Goal: Task Accomplishment & Management: Use online tool/utility

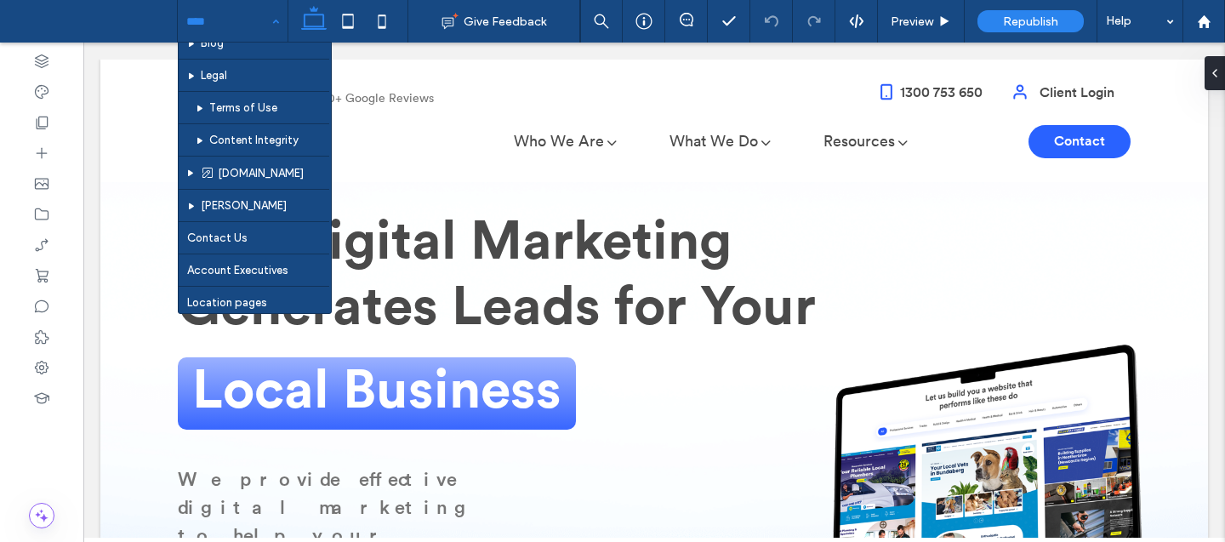
scroll to position [983, 0]
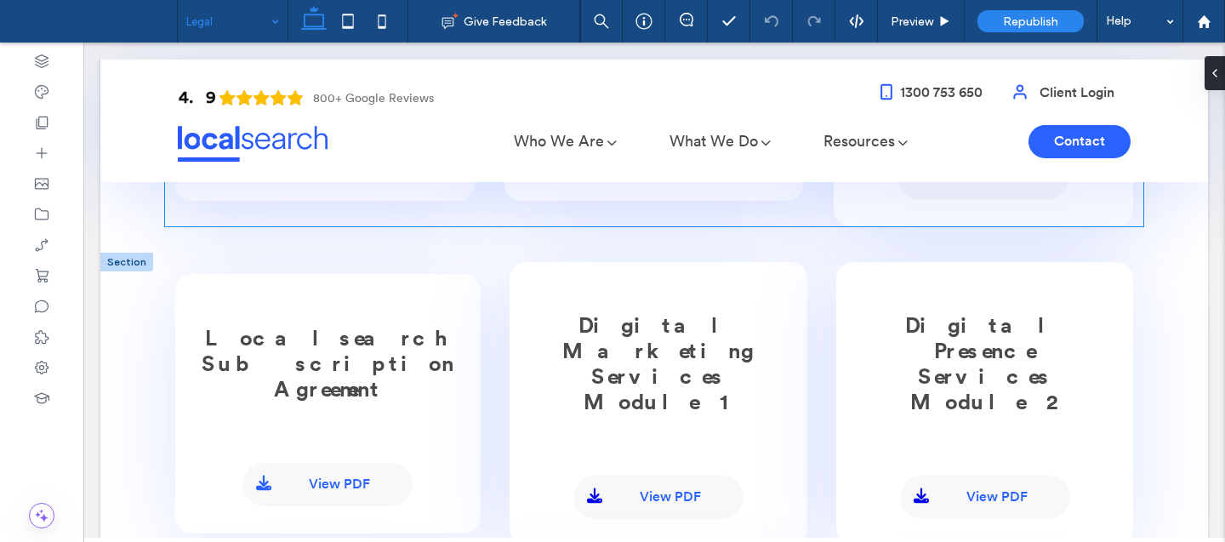
scroll to position [684, 0]
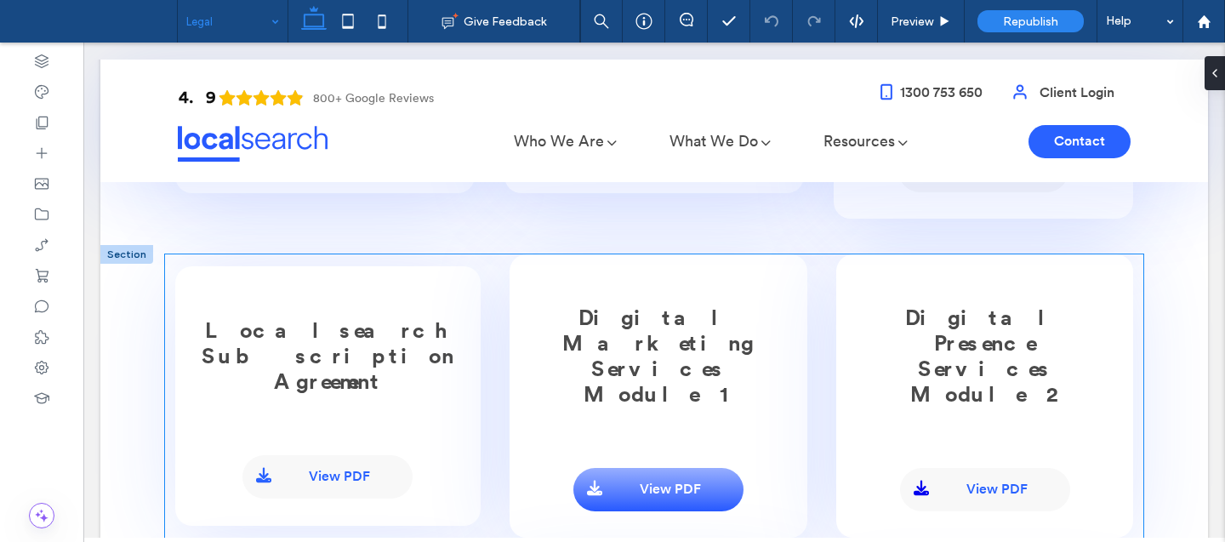
click at [679, 482] on span "View PDF" at bounding box center [670, 490] width 61 height 16
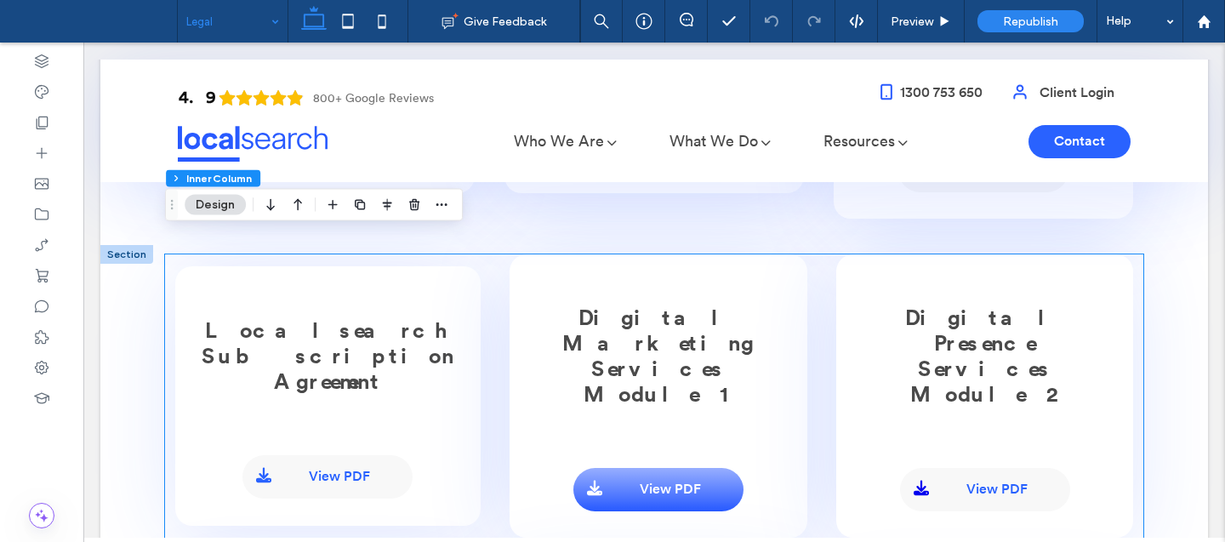
type input "**"
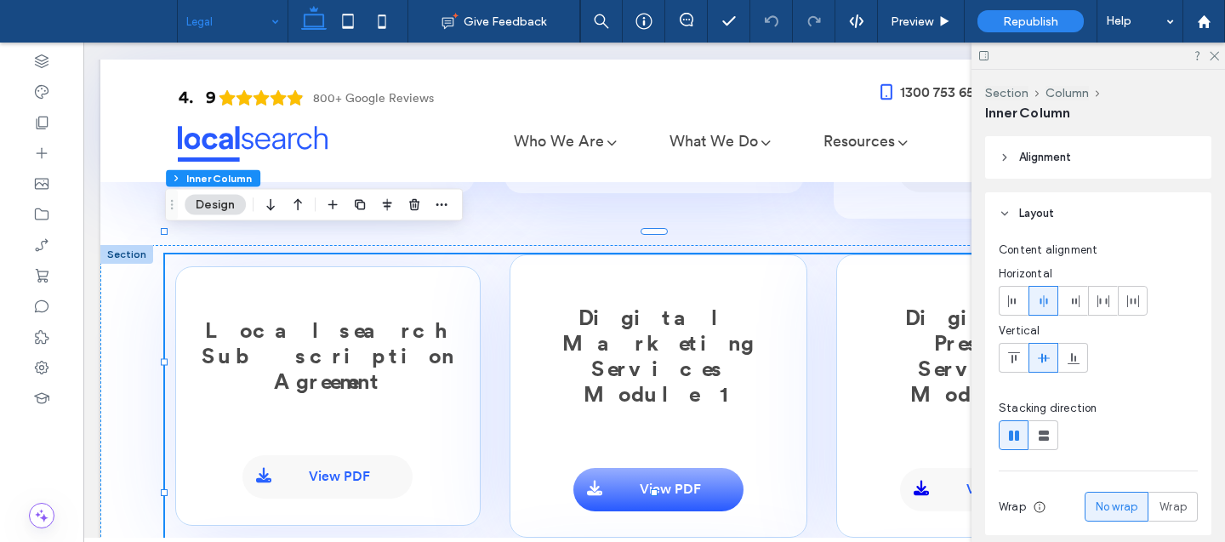
click at [679, 482] on span "View PDF" at bounding box center [670, 490] width 61 height 16
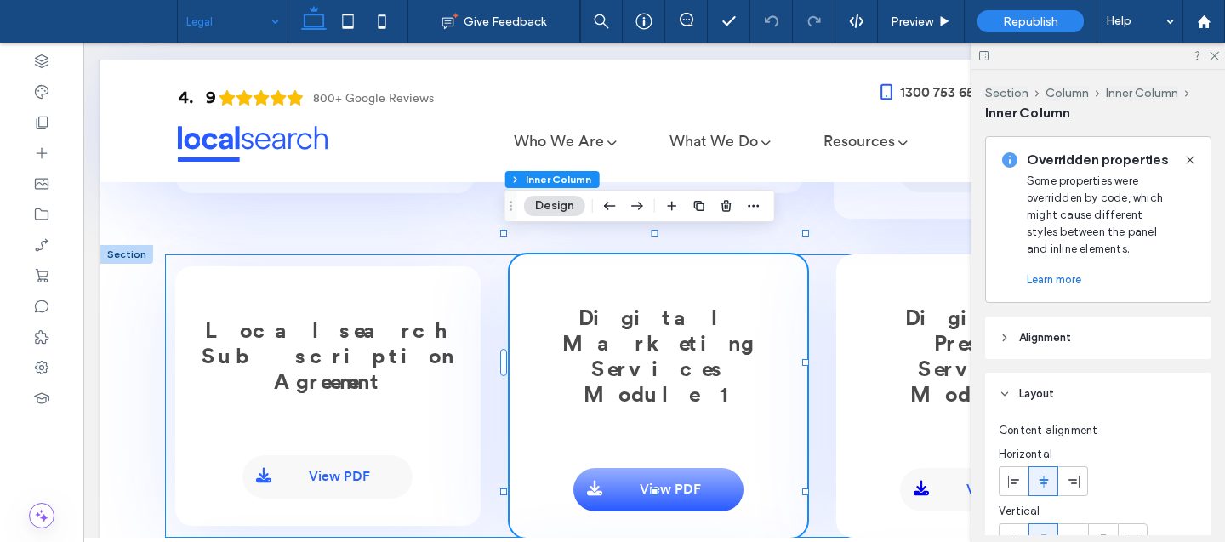
click at [679, 482] on span "View PDF" at bounding box center [670, 490] width 61 height 16
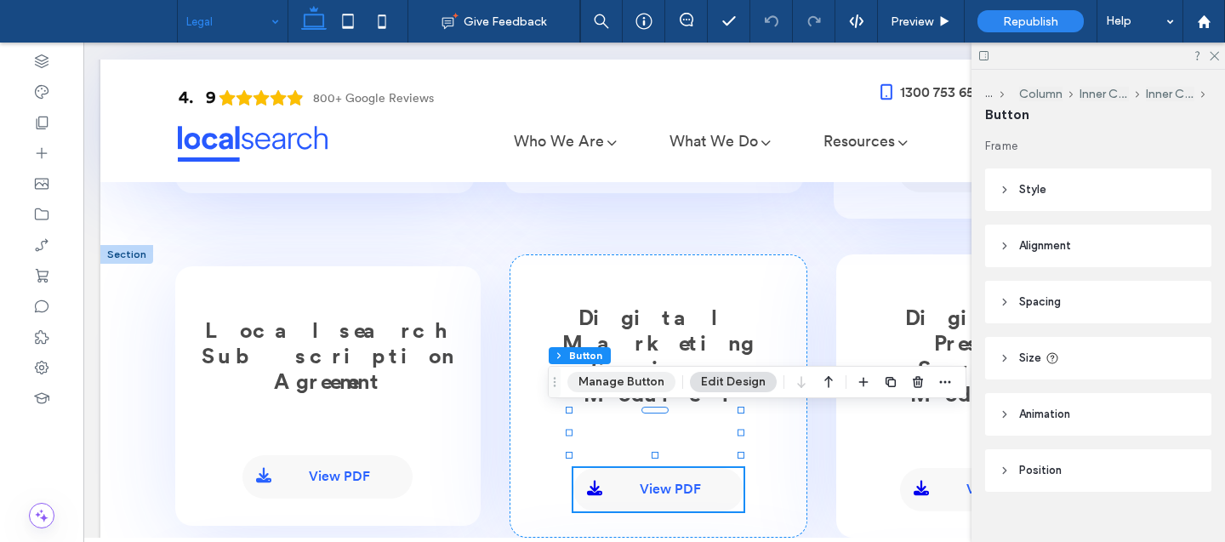
click at [626, 382] on button "Manage Button" at bounding box center [621, 382] width 108 height 20
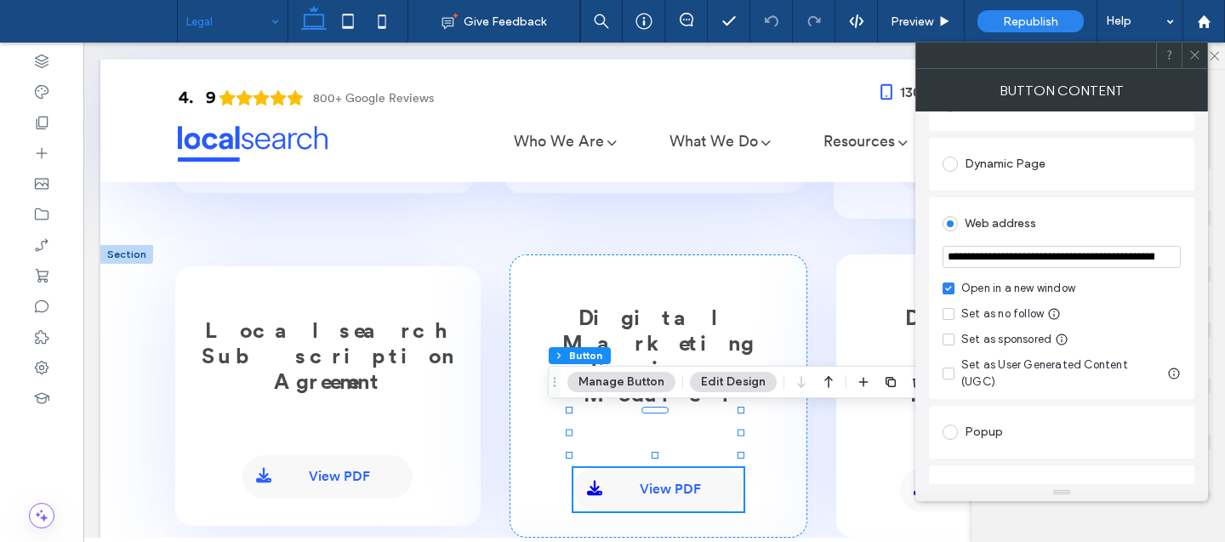
scroll to position [208, 0]
click at [1034, 269] on input "**********" at bounding box center [1062, 261] width 238 height 22
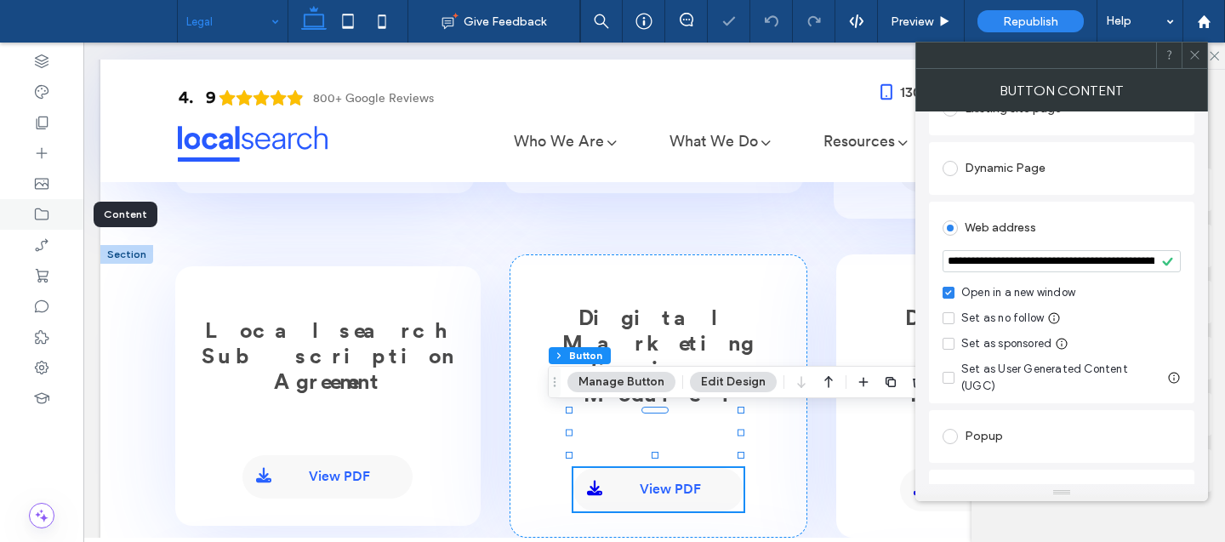
click at [49, 211] on icon at bounding box center [41, 214] width 17 height 17
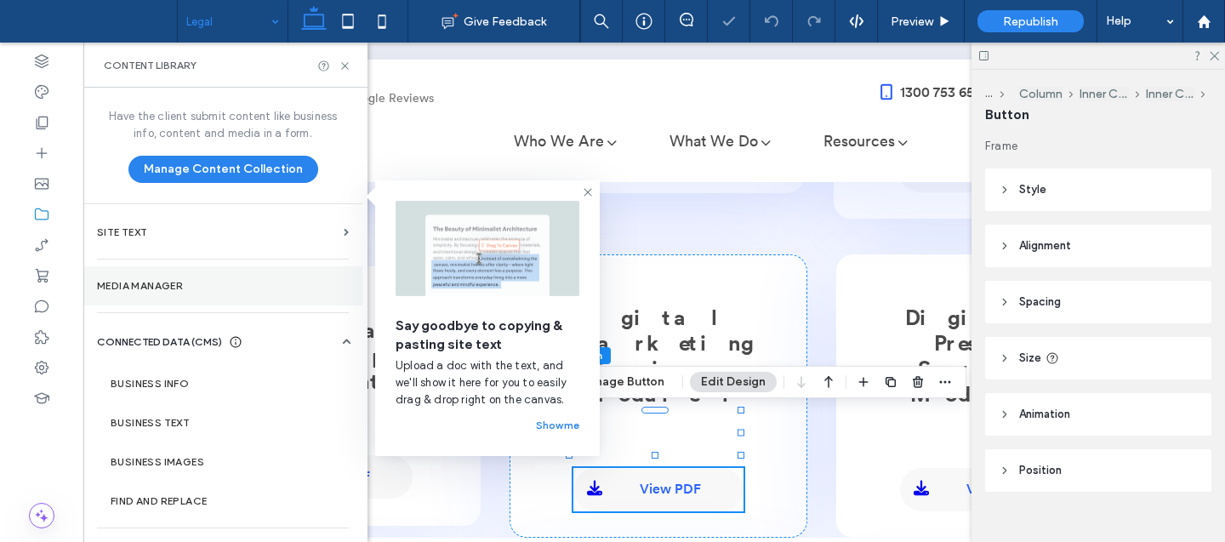
scroll to position [36, 0]
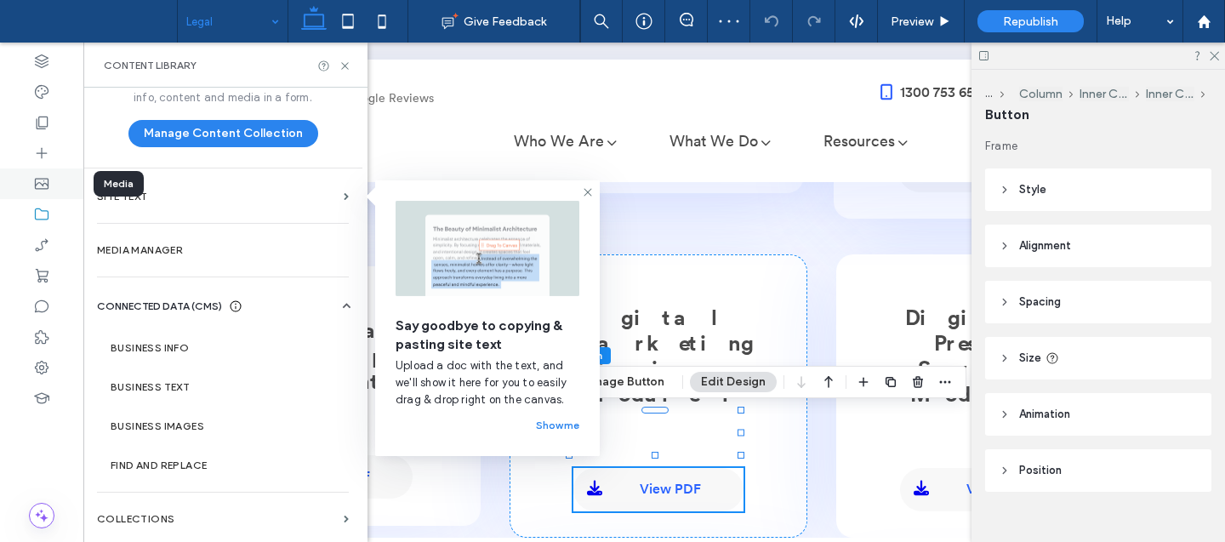
click at [51, 180] on div at bounding box center [41, 183] width 83 height 31
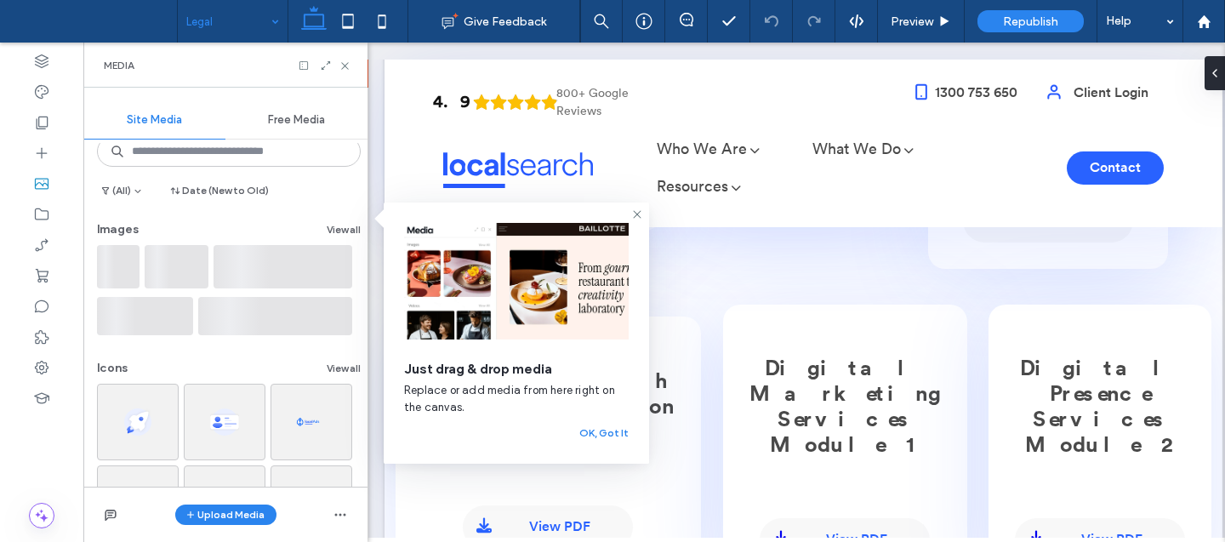
scroll to position [0, 0]
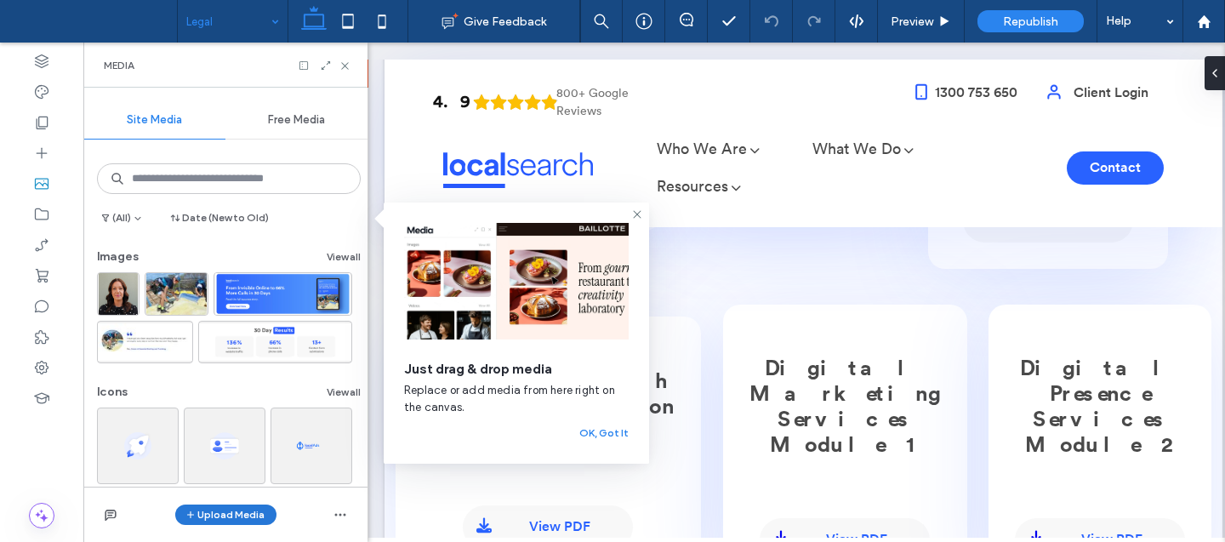
click at [202, 515] on button "Upload Media" at bounding box center [225, 514] width 101 height 20
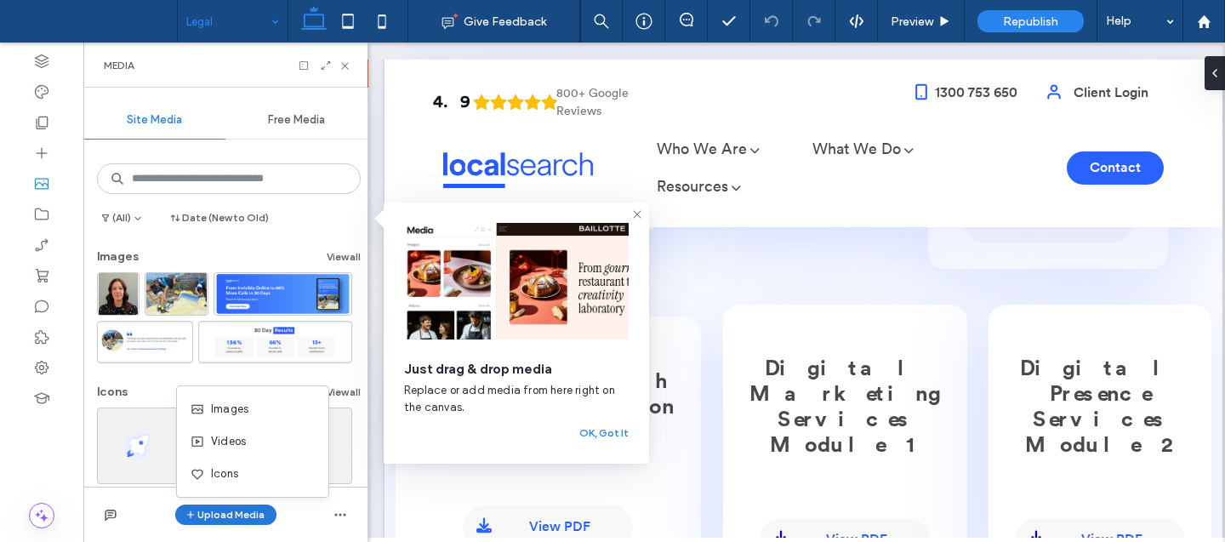
click at [233, 517] on button "Upload Media" at bounding box center [225, 514] width 101 height 20
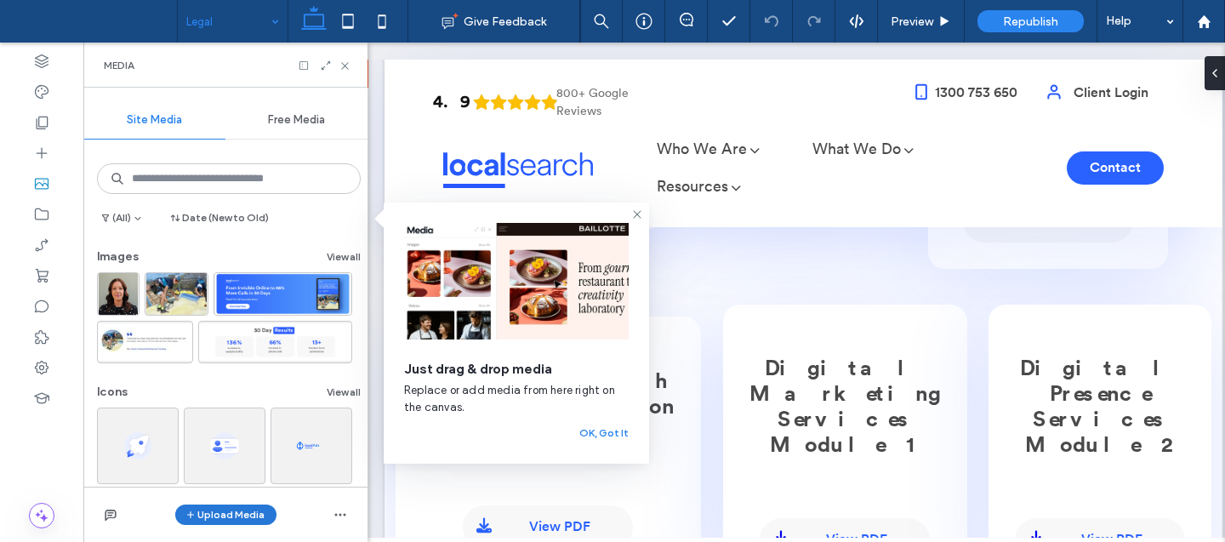
click at [229, 510] on button "Upload Media" at bounding box center [225, 514] width 101 height 20
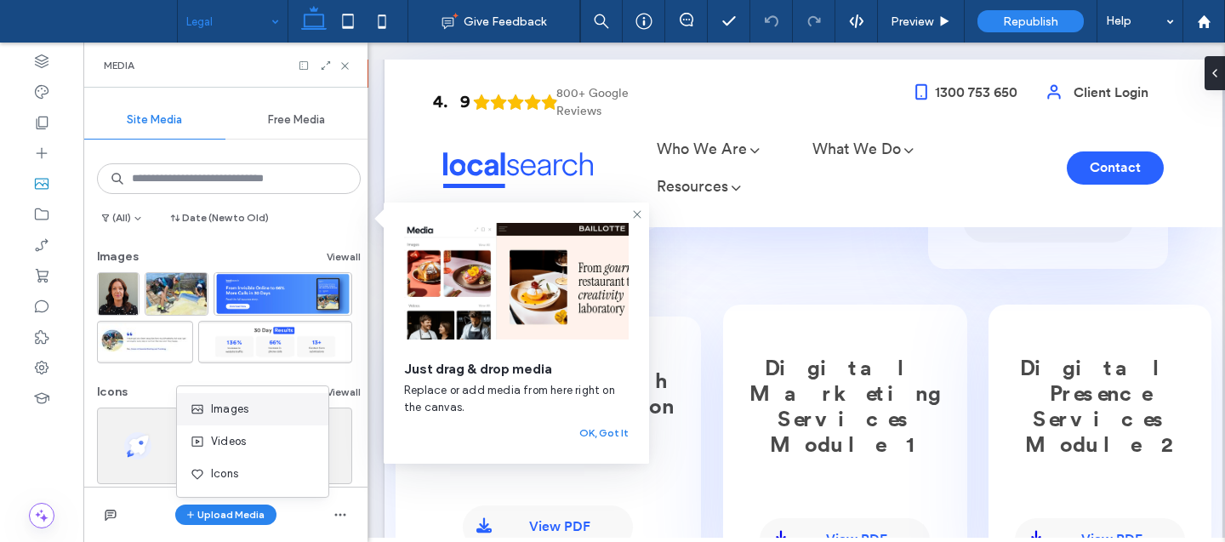
click at [243, 404] on span "Images" at bounding box center [229, 409] width 37 height 17
click at [43, 200] on div at bounding box center [41, 214] width 83 height 31
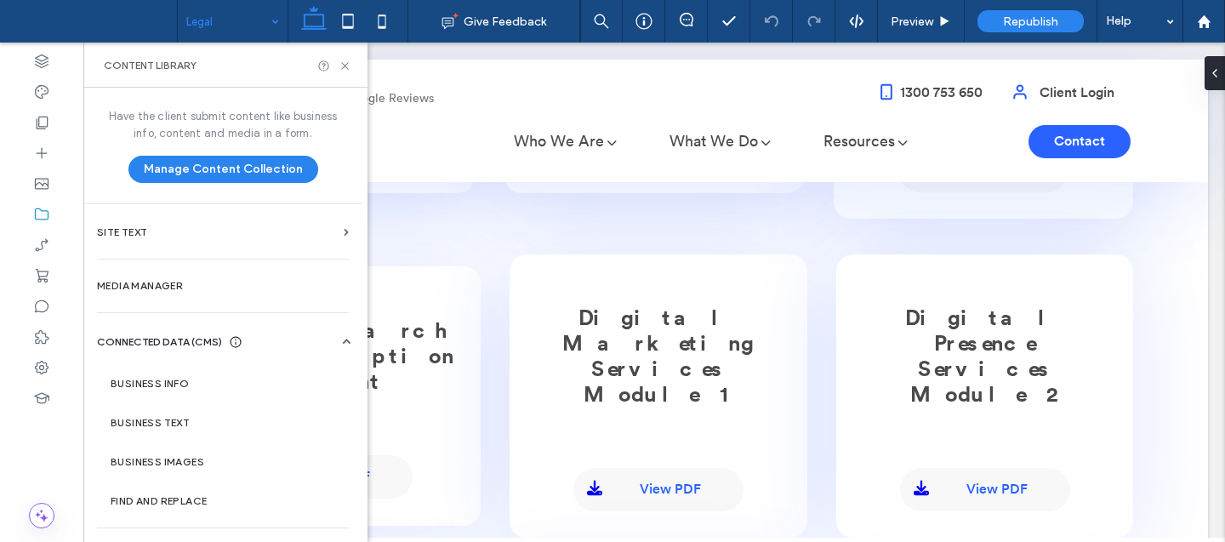
scroll to position [36, 0]
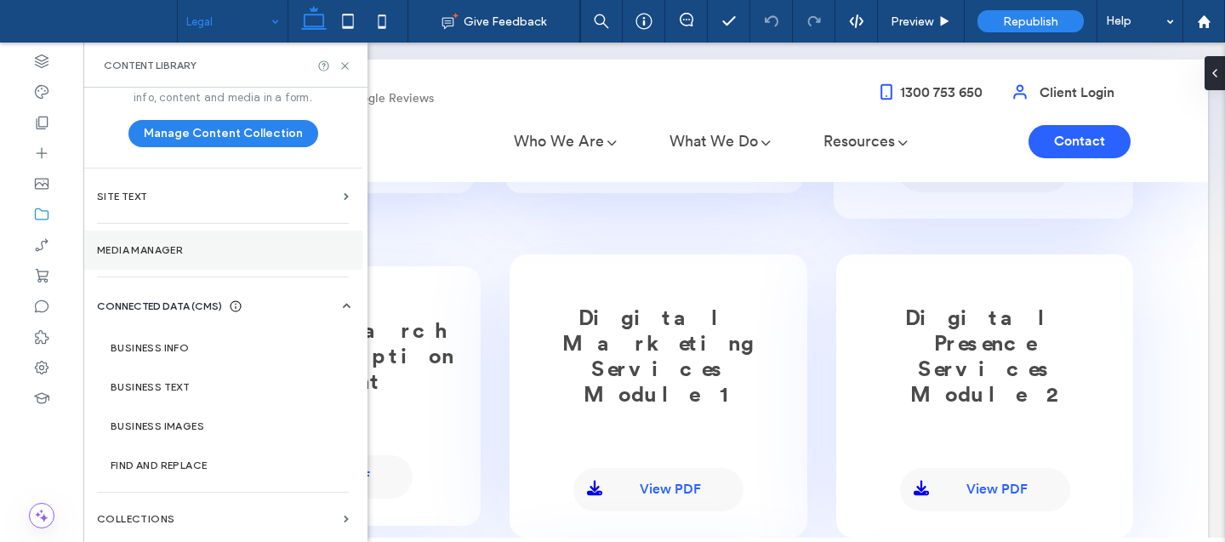
click at [173, 242] on section "Media Manager" at bounding box center [222, 250] width 279 height 39
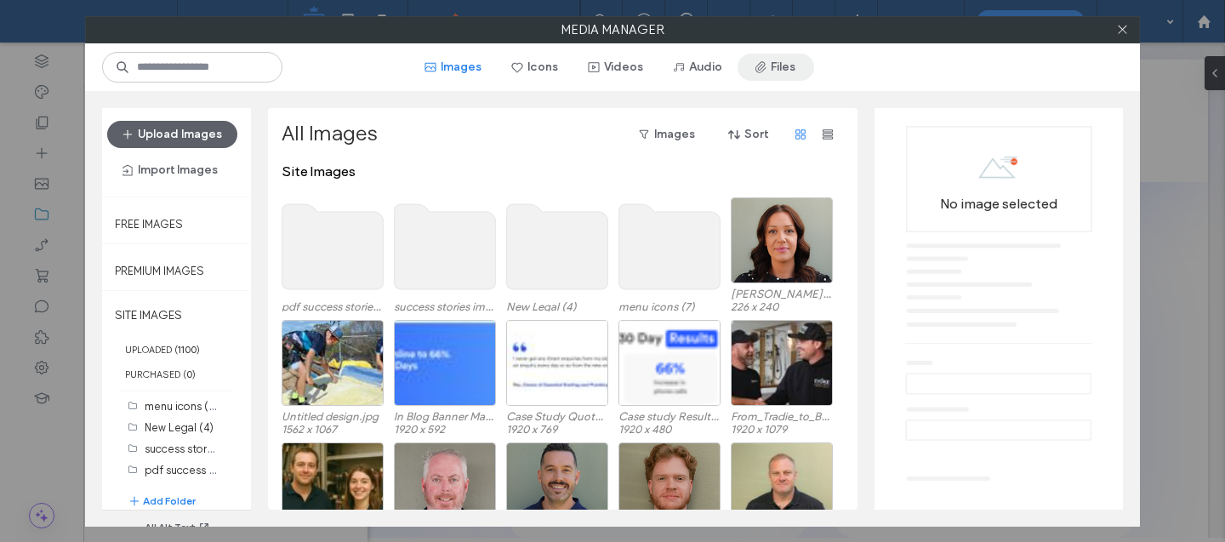
click at [765, 78] on span "button" at bounding box center [762, 67] width 17 height 26
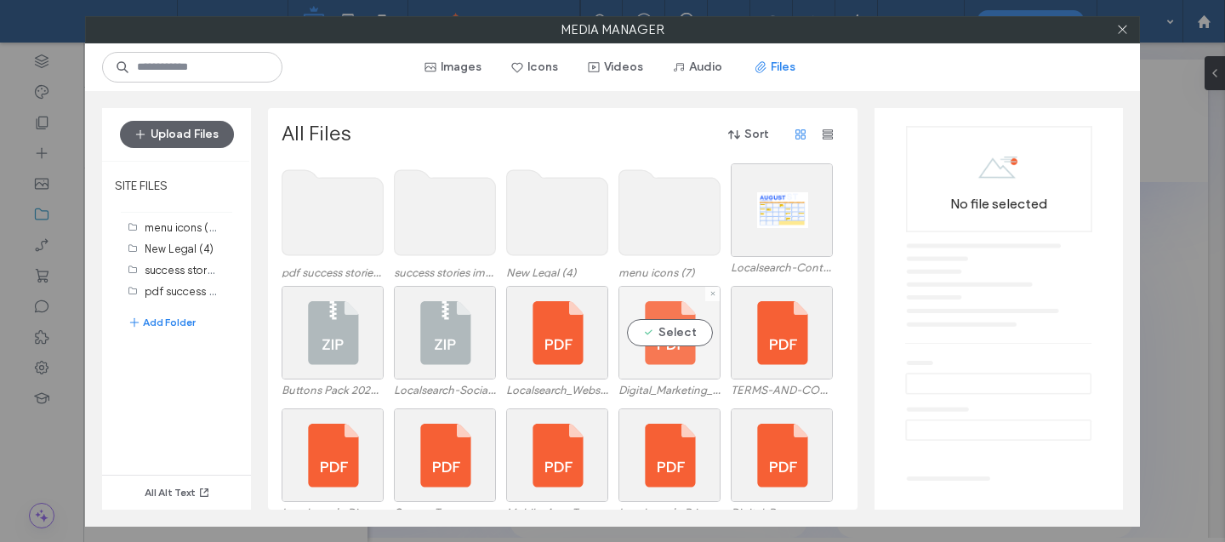
scroll to position [144, 0]
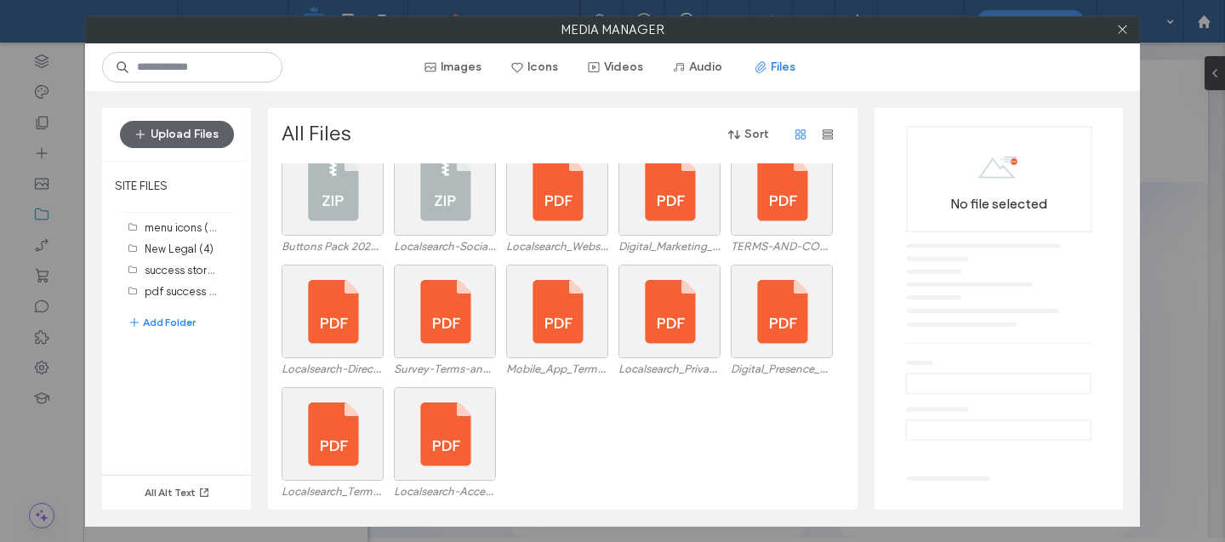
click at [208, 118] on div "Upload Files" at bounding box center [176, 134] width 149 height 53
click at [210, 135] on button "Upload Files" at bounding box center [177, 134] width 114 height 27
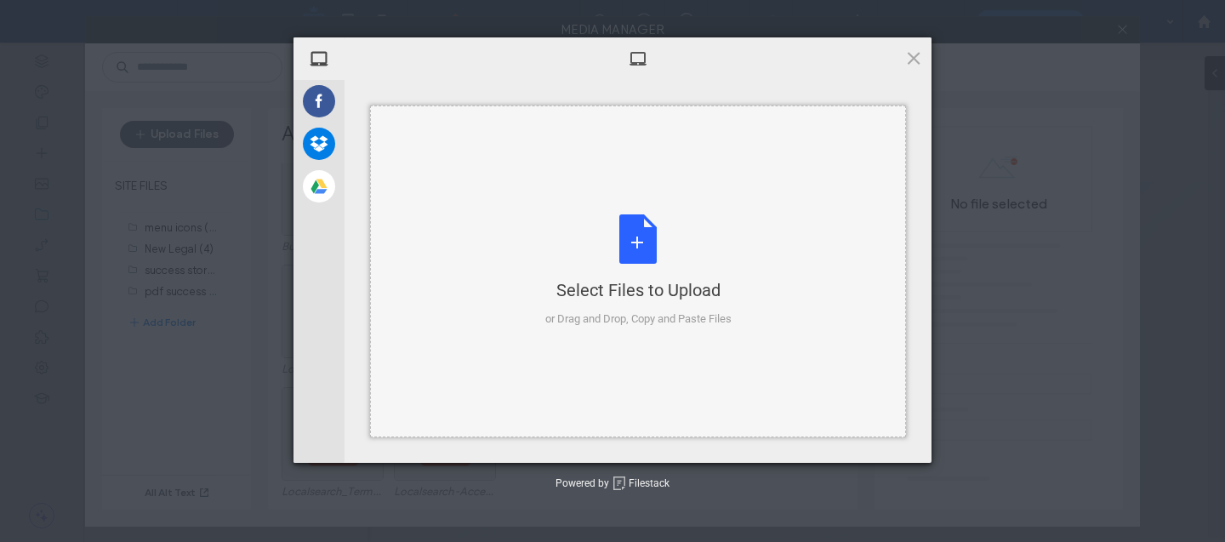
click at [639, 265] on div "Select Files to Upload or Drag and Drop, Copy and Paste Files" at bounding box center [638, 270] width 186 height 113
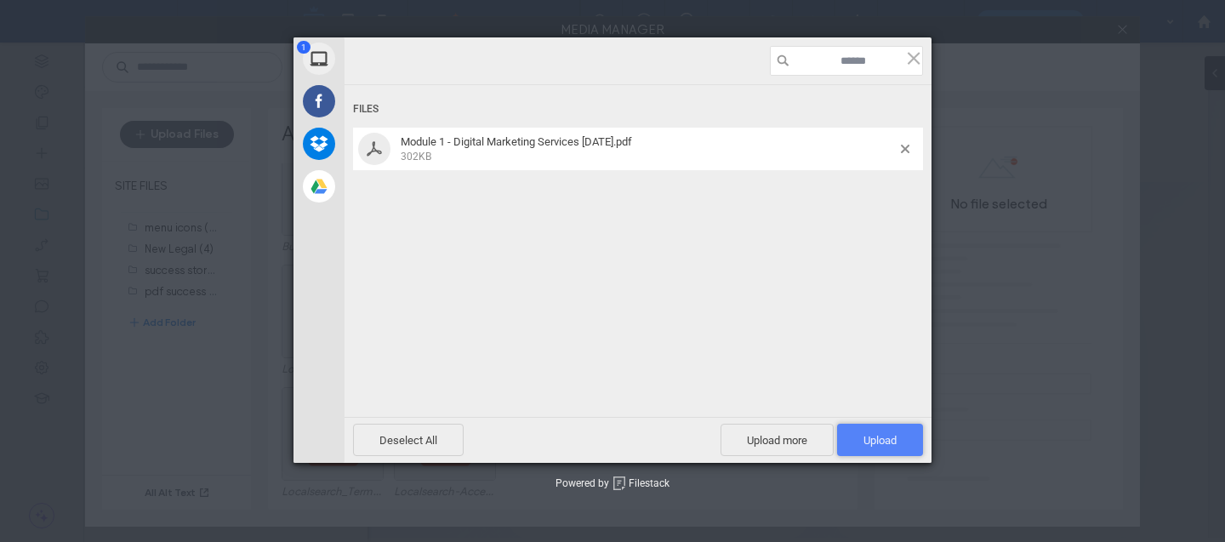
click at [888, 449] on span "Upload 1" at bounding box center [880, 440] width 86 height 32
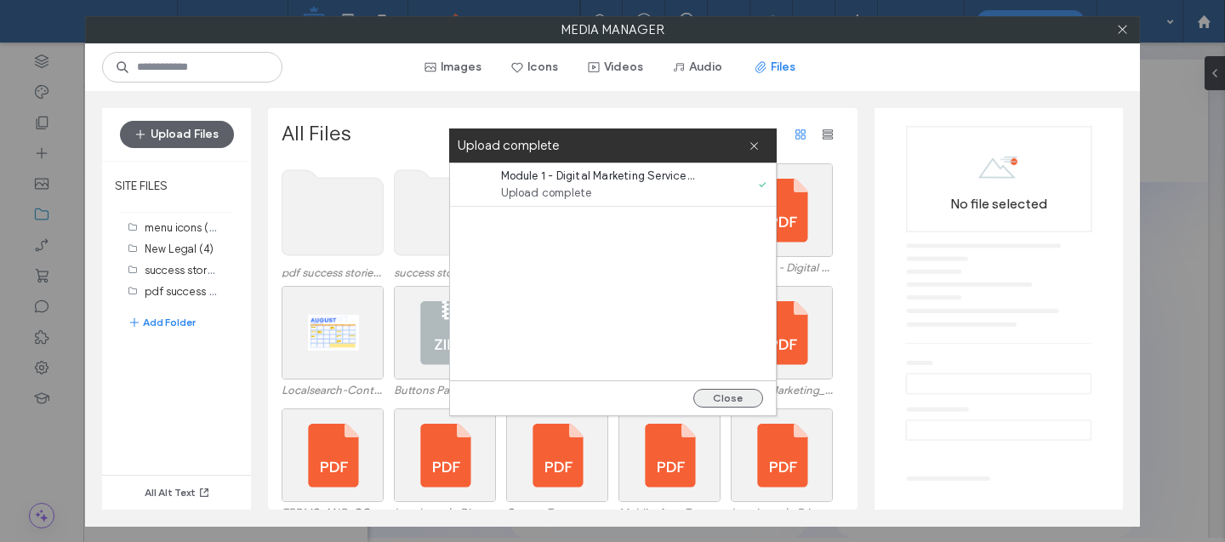
click at [715, 397] on button "Close" at bounding box center [728, 398] width 70 height 19
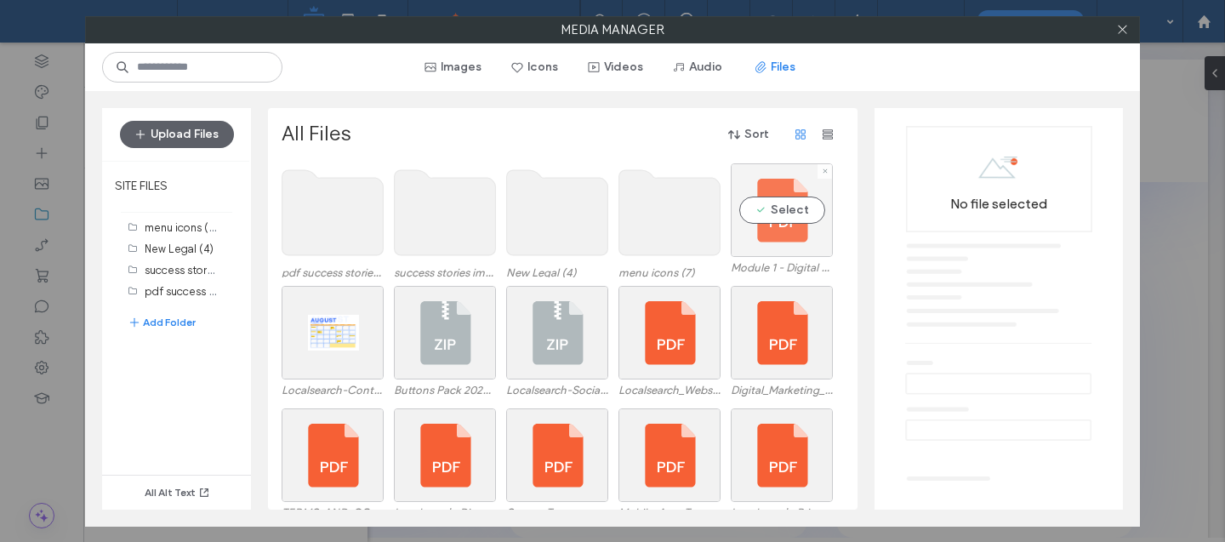
click at [765, 240] on div "Select" at bounding box center [782, 210] width 102 height 94
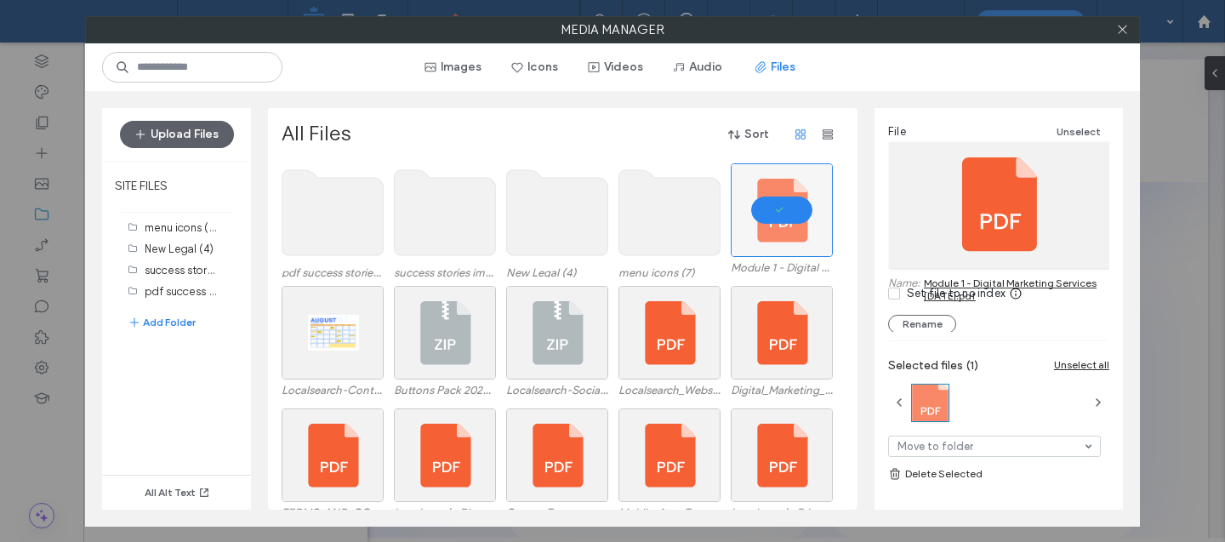
click at [992, 288] on div "Set file to no index" at bounding box center [956, 293] width 99 height 17
click at [973, 295] on div "Set file to no index" at bounding box center [956, 293] width 99 height 17
click at [1080, 279] on link "Module 1 - Digital Marketing Services [DATE].pdf" at bounding box center [1016, 289] width 185 height 26
click at [1121, 26] on icon at bounding box center [1122, 29] width 13 height 13
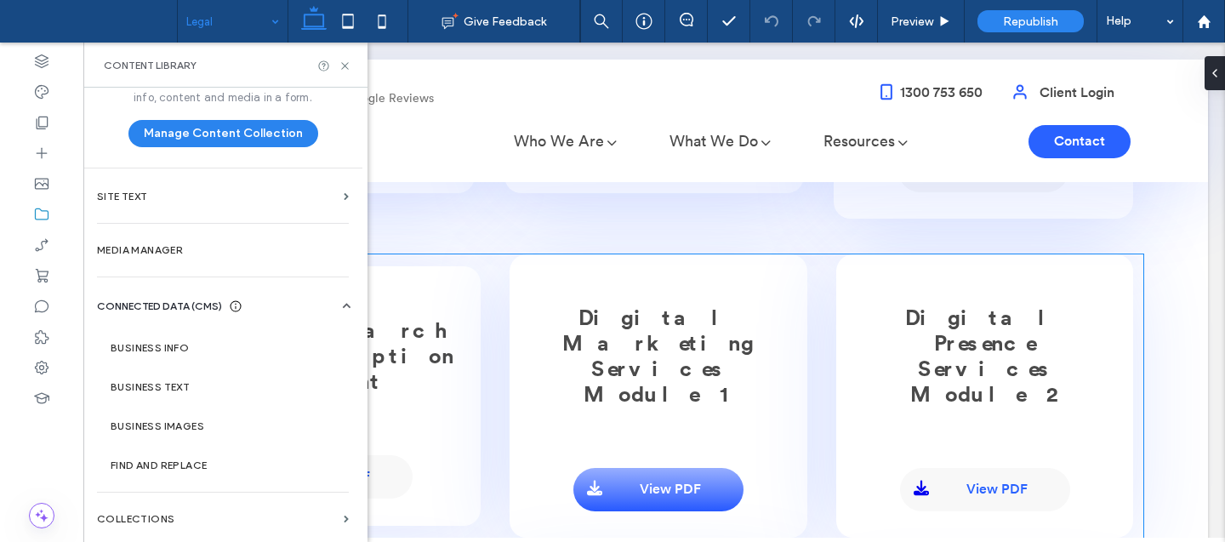
click at [638, 468] on link "View PDF" at bounding box center [658, 489] width 170 height 43
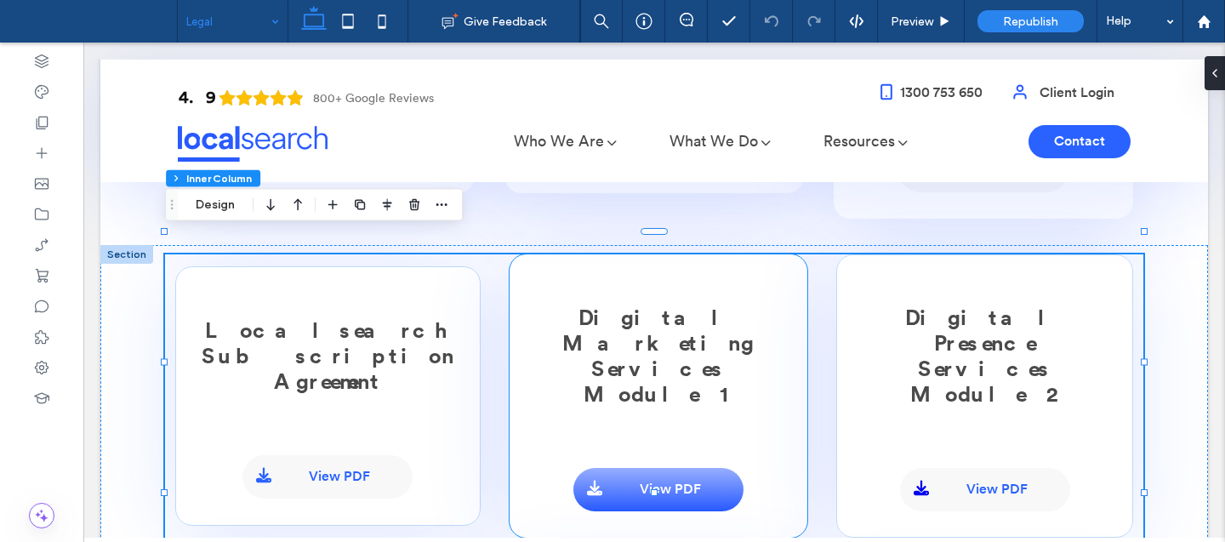
click at [641, 482] on span "View PDF" at bounding box center [670, 490] width 61 height 16
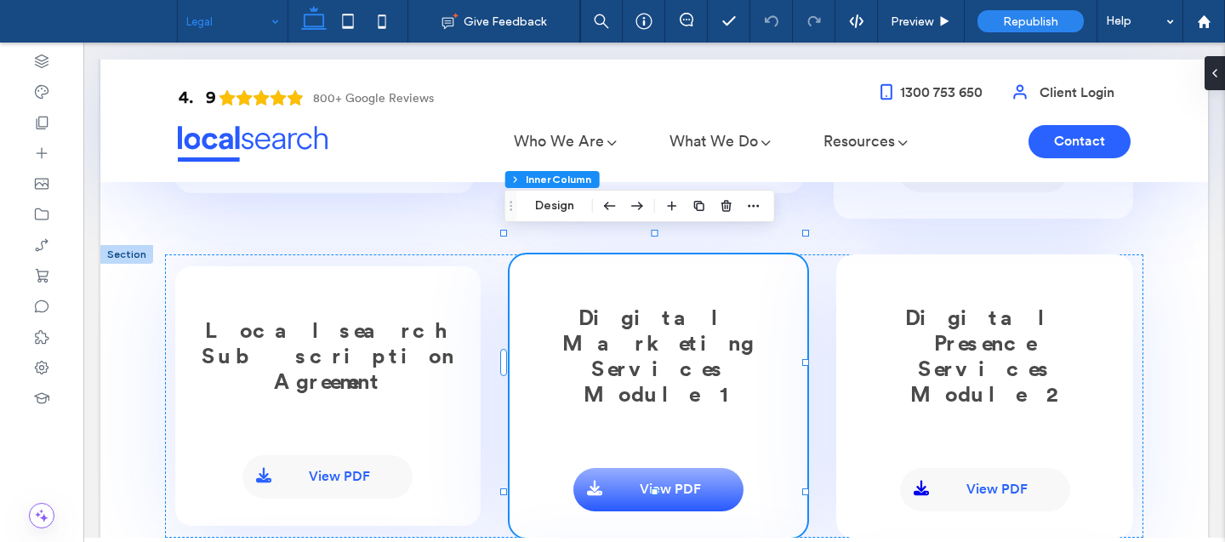
click at [641, 482] on span "View PDF" at bounding box center [670, 490] width 61 height 16
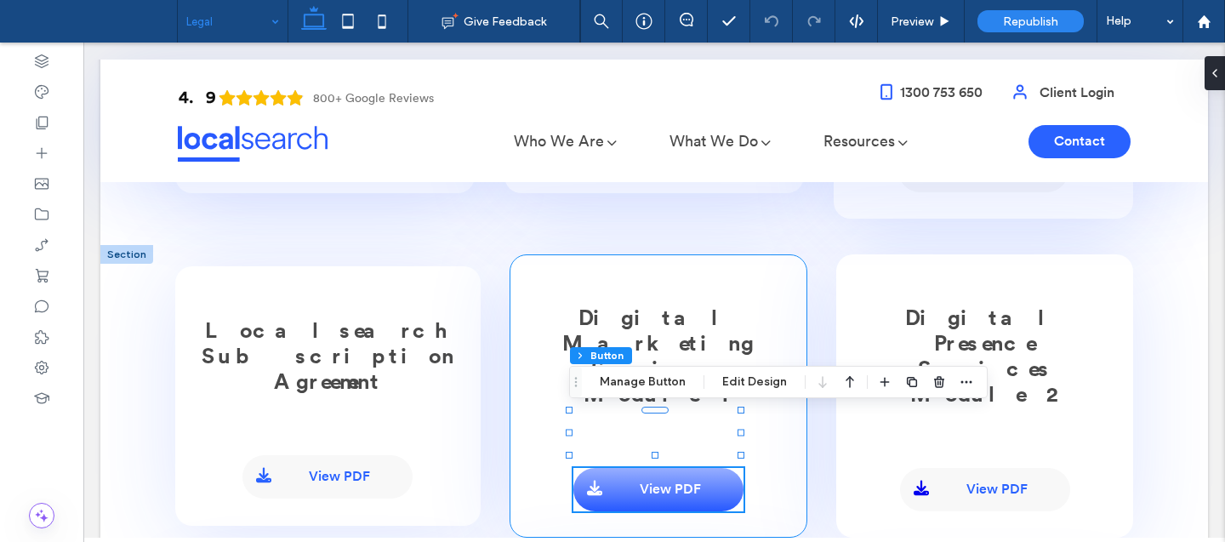
click at [641, 482] on span "View PDF" at bounding box center [670, 490] width 61 height 16
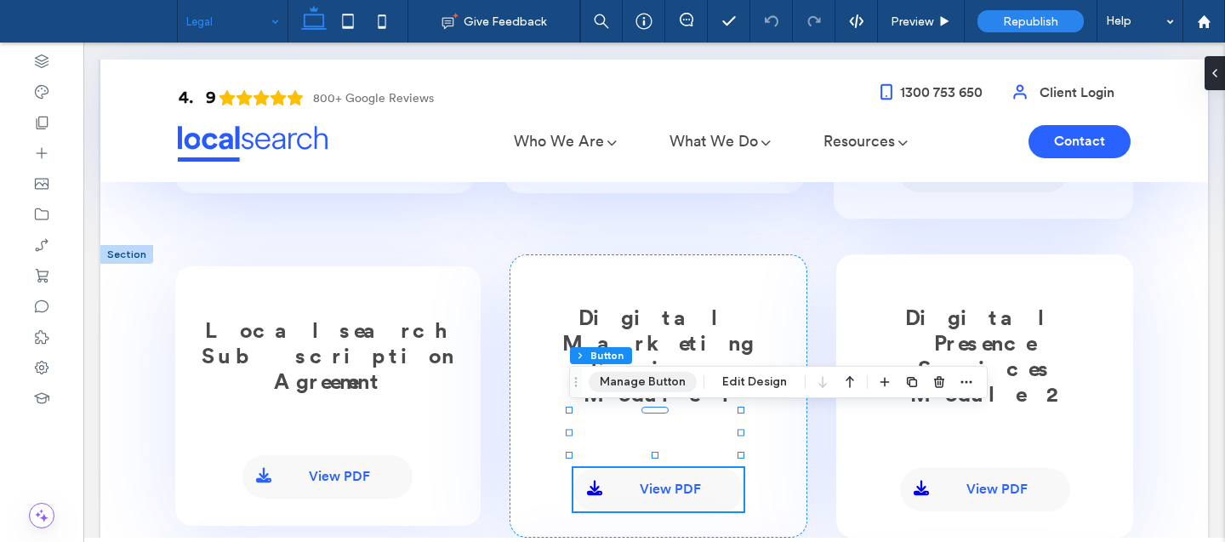
click at [649, 379] on button "Manage Button" at bounding box center [643, 382] width 108 height 20
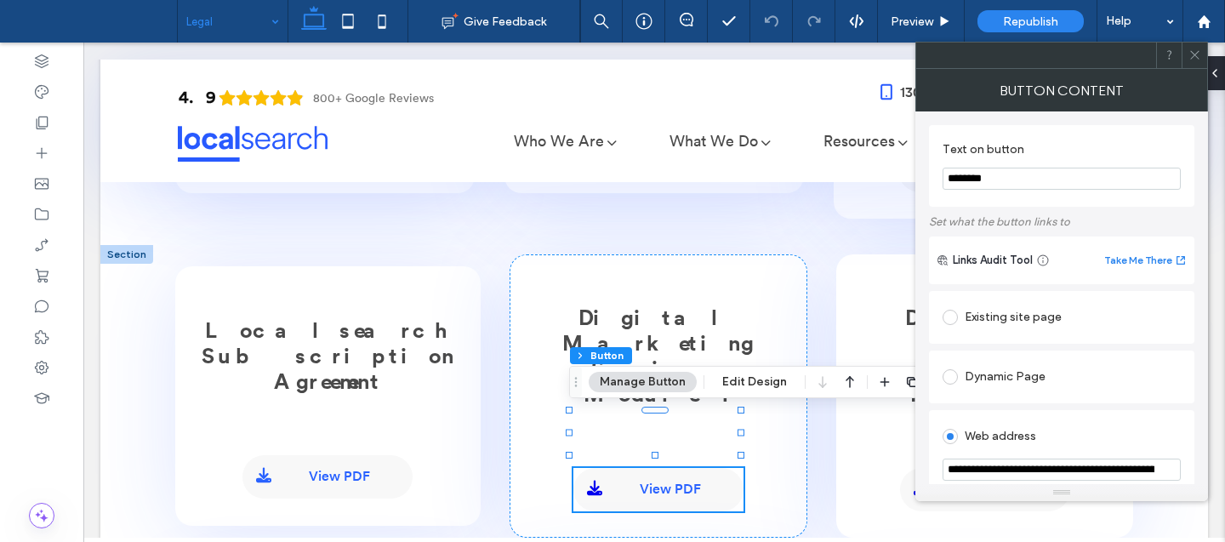
scroll to position [215, 0]
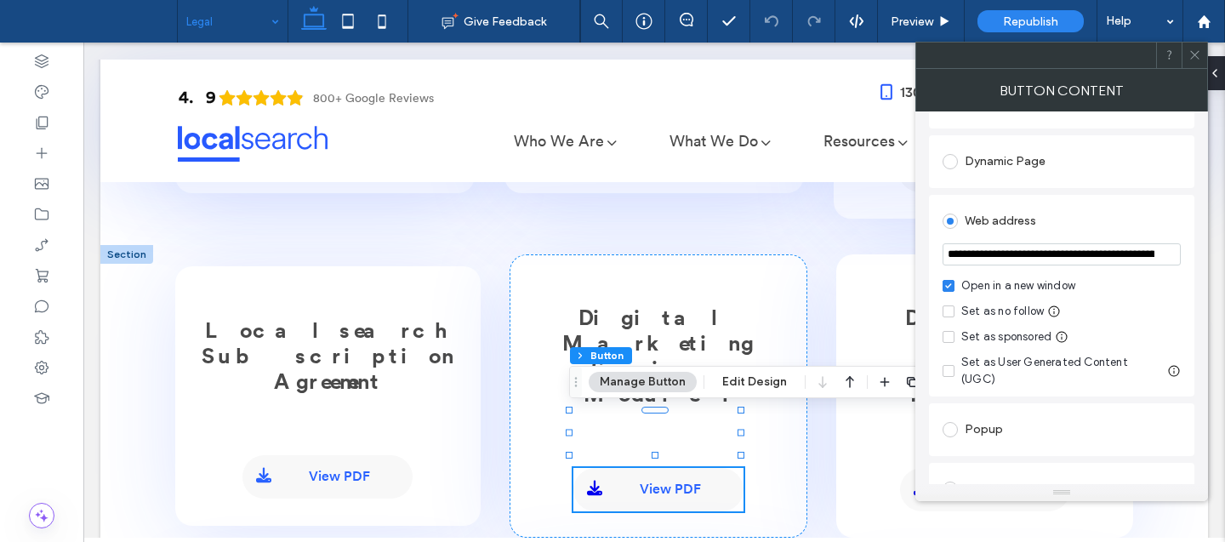
click at [1046, 255] on input "**********" at bounding box center [1062, 254] width 238 height 22
paste input "**********"
type input "**********"
click at [1197, 48] on icon at bounding box center [1194, 54] width 13 height 13
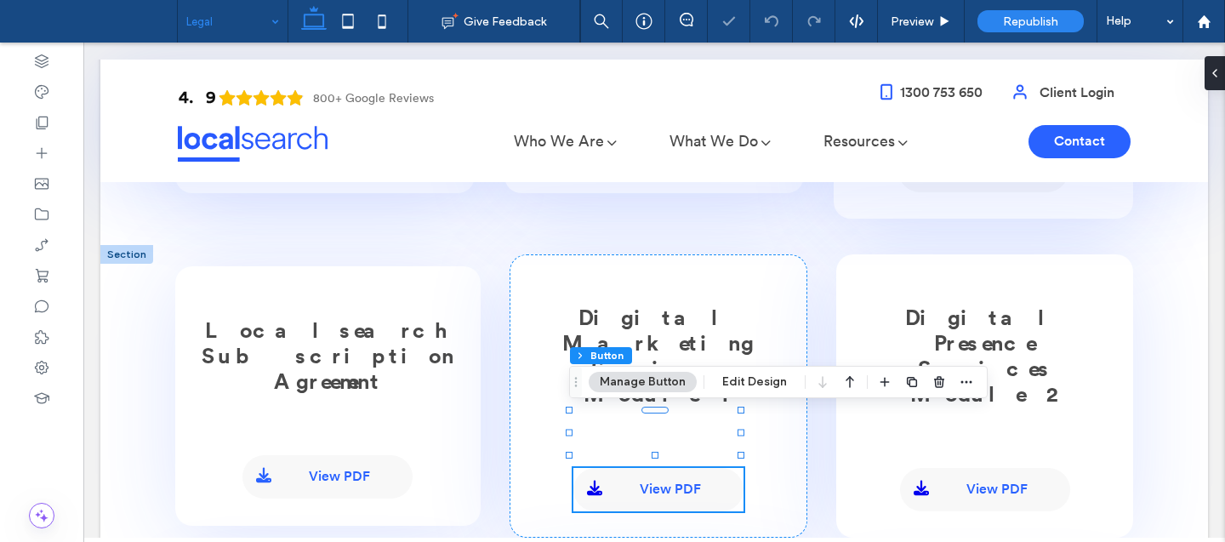
scroll to position [0, 0]
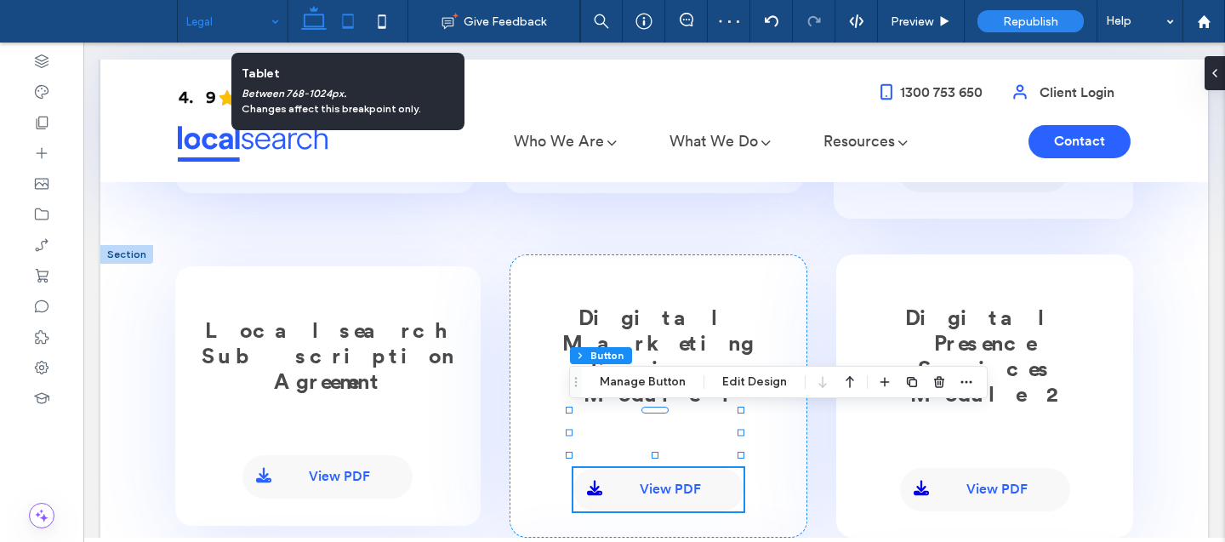
click at [345, 16] on icon at bounding box center [348, 21] width 34 height 34
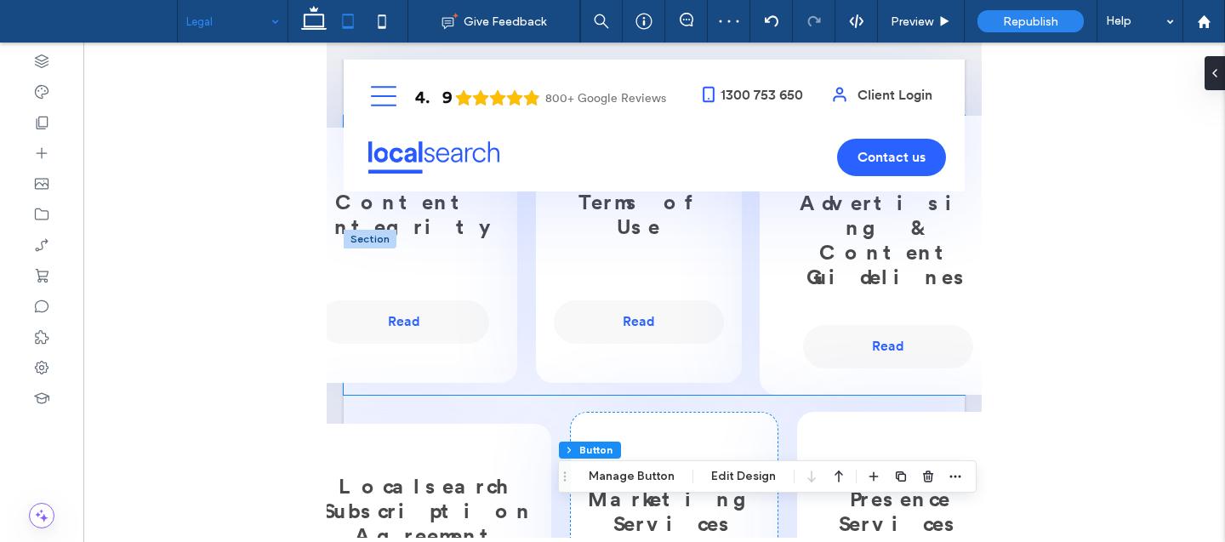
scroll to position [449, 0]
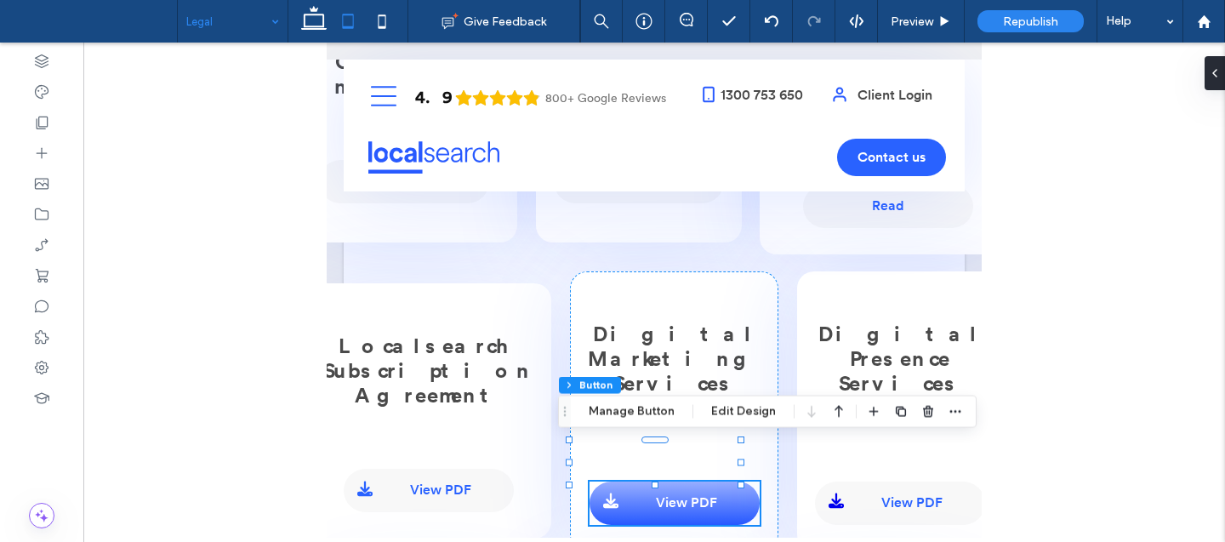
click at [634, 482] on link "View PDF" at bounding box center [675, 503] width 170 height 43
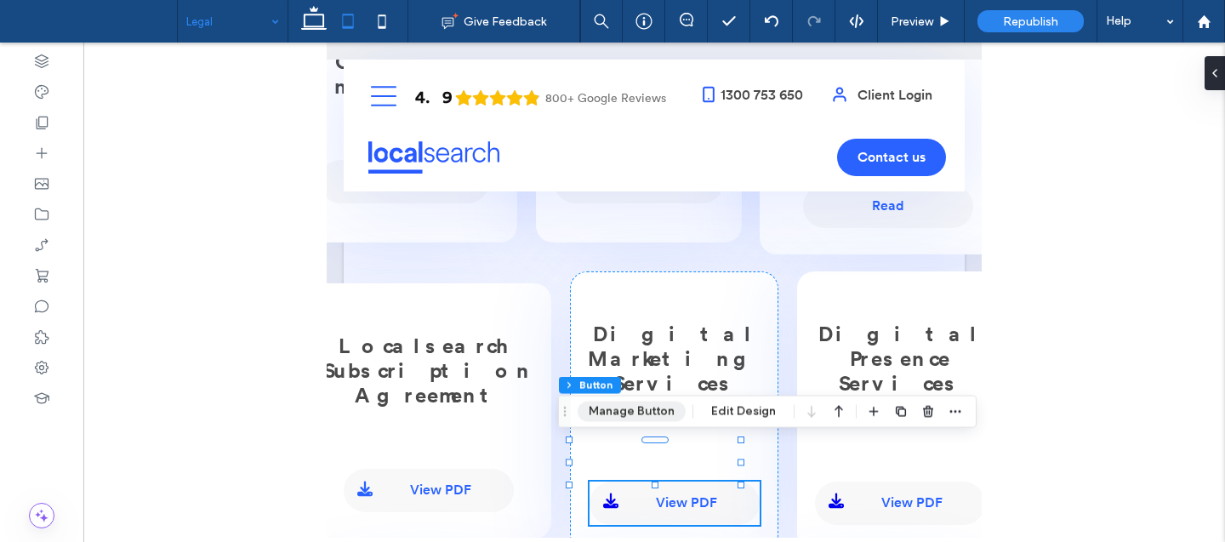
click at [633, 419] on button "Manage Button" at bounding box center [632, 412] width 108 height 20
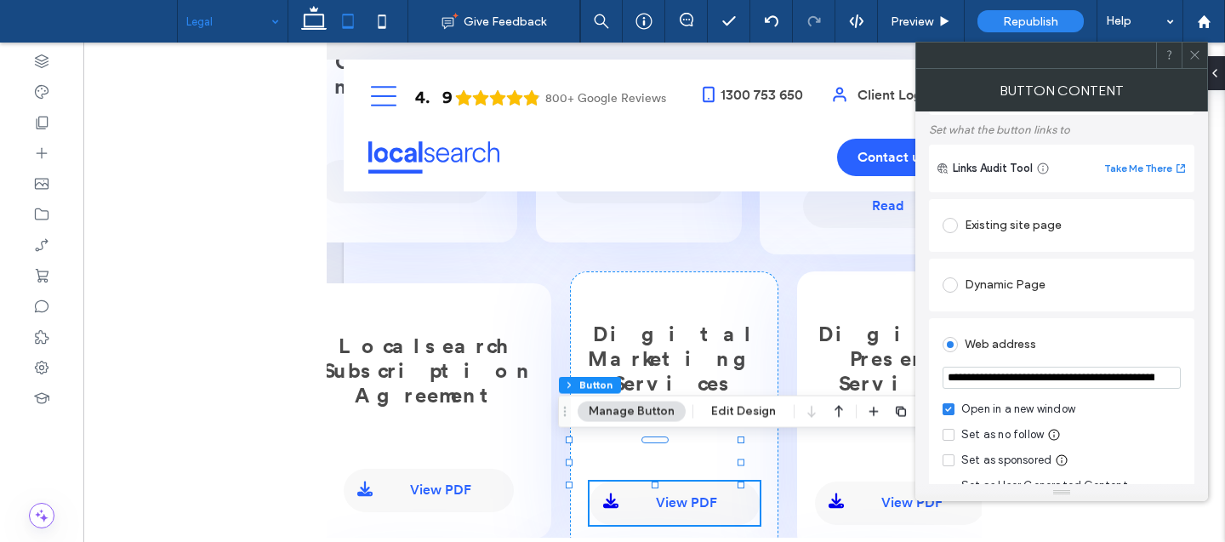
scroll to position [173, 0]
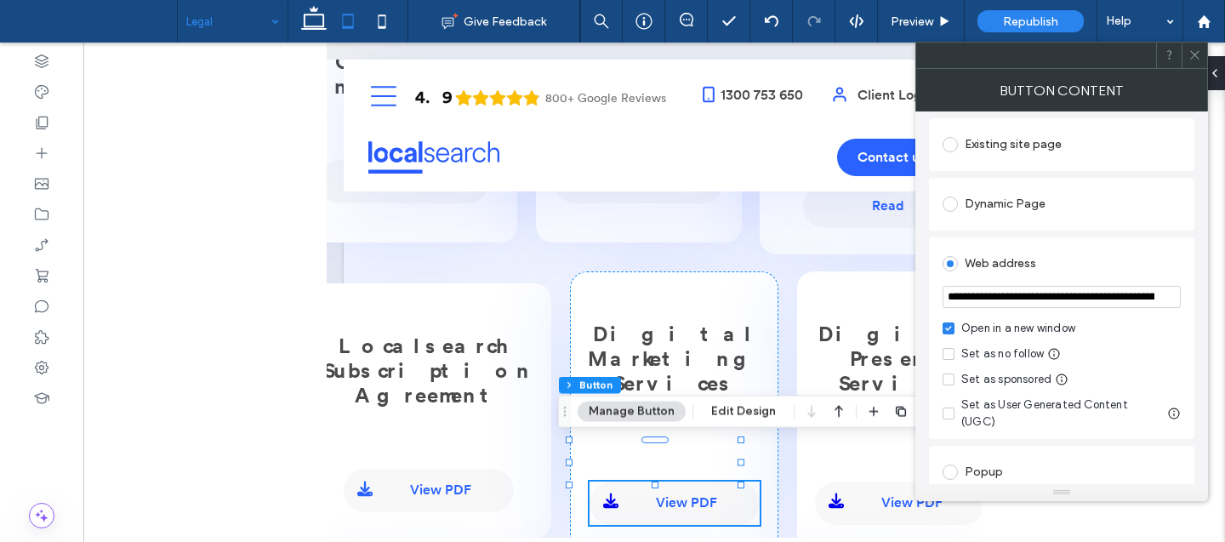
click at [1076, 293] on input "**********" at bounding box center [1062, 297] width 238 height 22
click at [1191, 48] on icon at bounding box center [1194, 54] width 13 height 13
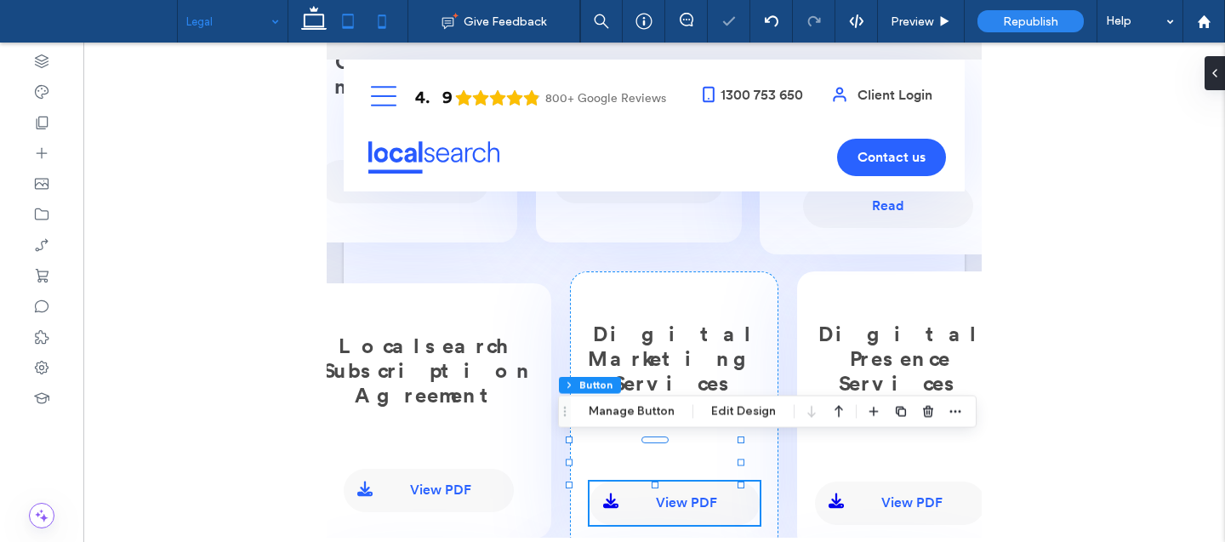
click at [388, 15] on icon at bounding box center [382, 21] width 34 height 34
type input "***"
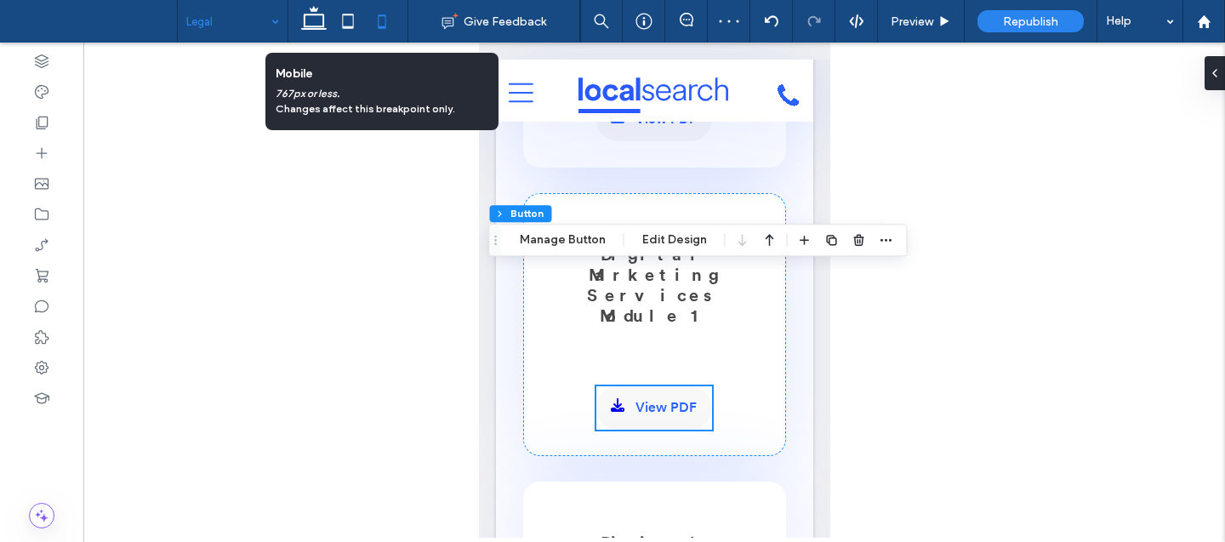
scroll to position [1204, 0]
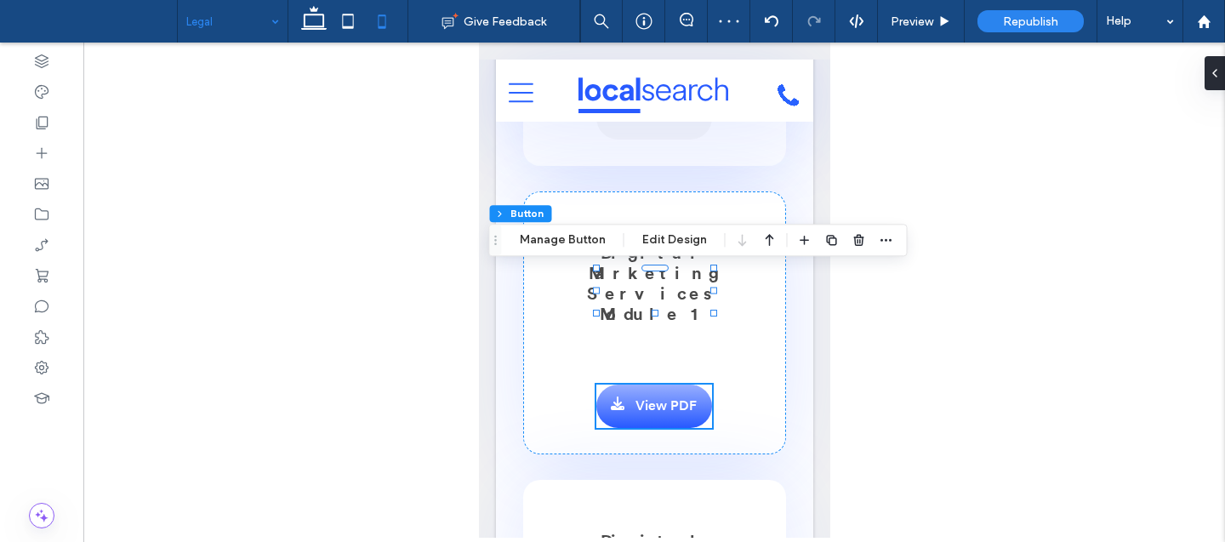
click at [659, 385] on link "View PDF" at bounding box center [654, 406] width 116 height 43
click at [584, 248] on button "Manage Button" at bounding box center [563, 240] width 108 height 20
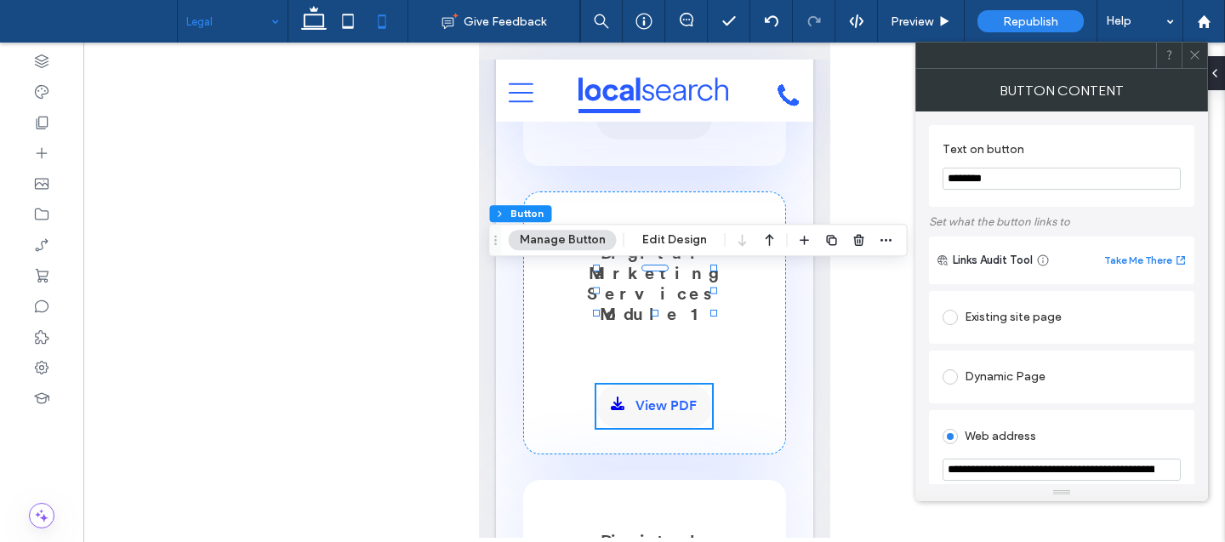
click at [1062, 470] on input "**********" at bounding box center [1062, 470] width 238 height 22
click at [1200, 52] on icon at bounding box center [1194, 54] width 13 height 13
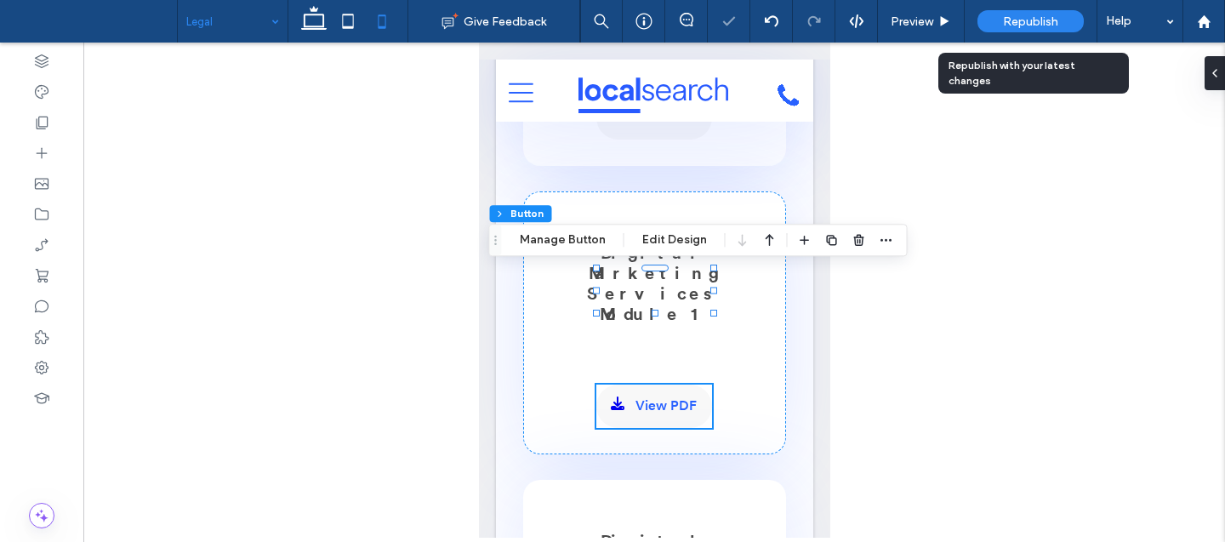
click at [1022, 20] on span "Republish" at bounding box center [1030, 21] width 55 height 14
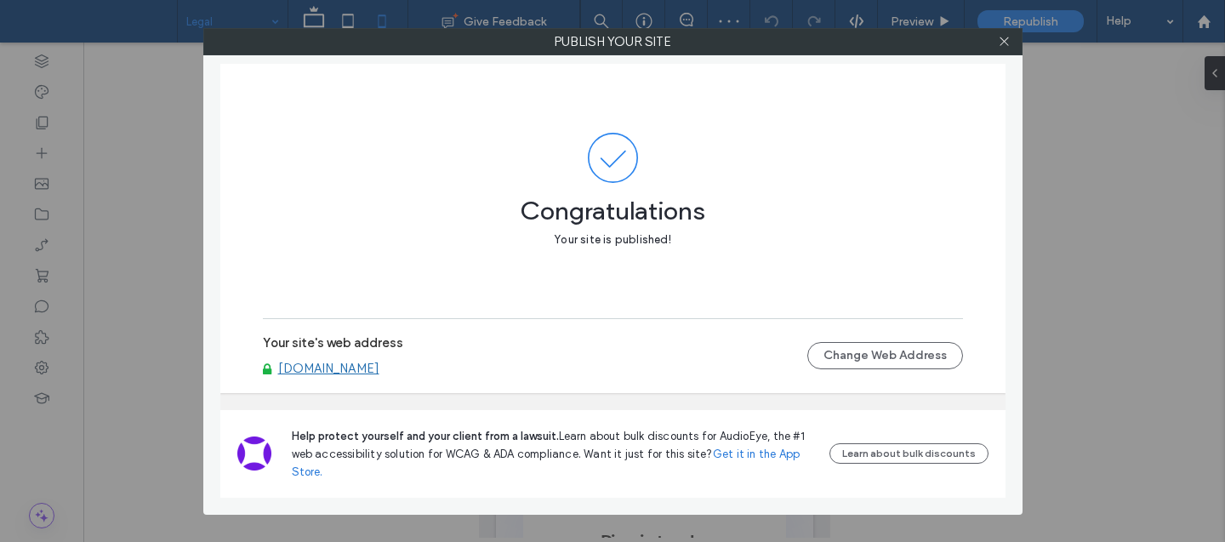
click at [355, 368] on link "[DOMAIN_NAME]" at bounding box center [328, 368] width 101 height 15
